Goal: Task Accomplishment & Management: Manage account settings

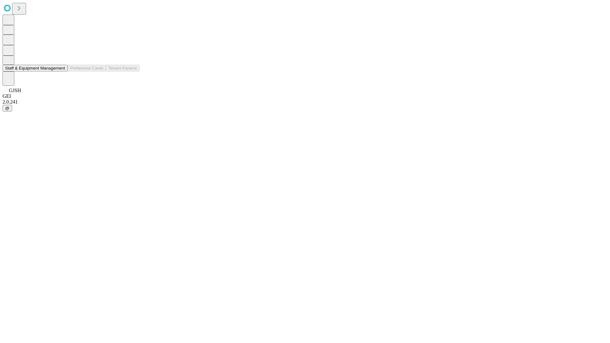
click at [61, 71] on button "Staff & Equipment Management" at bounding box center [35, 68] width 65 height 7
